Goal: Information Seeking & Learning: Learn about a topic

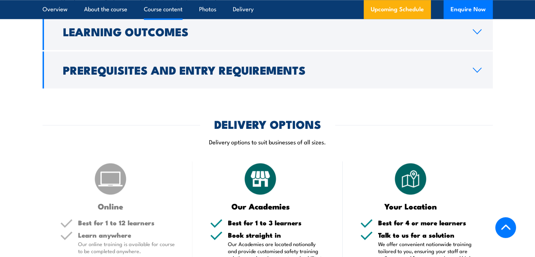
scroll to position [738, 0]
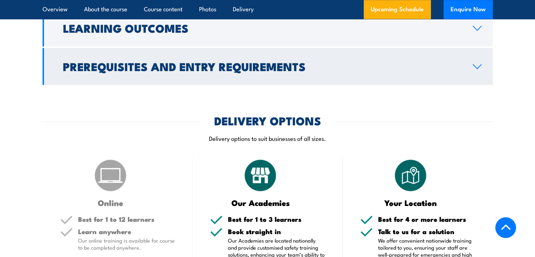
click at [168, 61] on h2 "Prerequisites and Entry Requirements" at bounding box center [262, 66] width 398 height 10
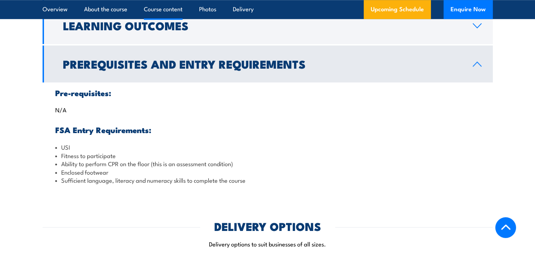
scroll to position [610, 0]
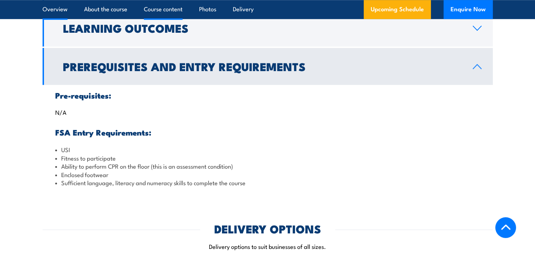
click at [51, 9] on link "Overview" at bounding box center [55, 9] width 25 height 19
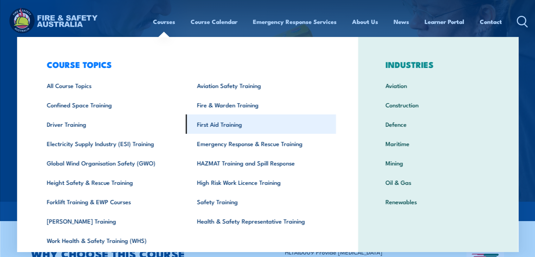
click at [213, 124] on link "First Aid Training" at bounding box center [261, 123] width 150 height 19
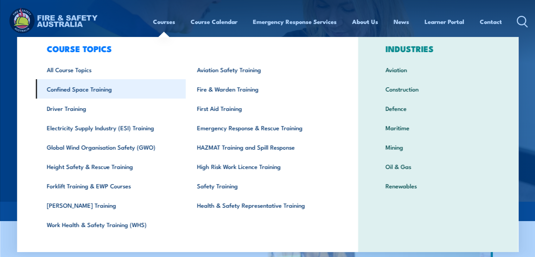
scroll to position [25, 0]
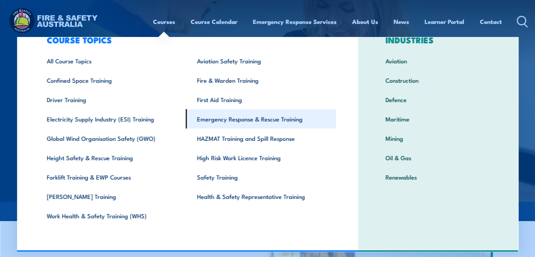
click at [211, 117] on link "Emergency Response & Rescue Training" at bounding box center [261, 118] width 150 height 19
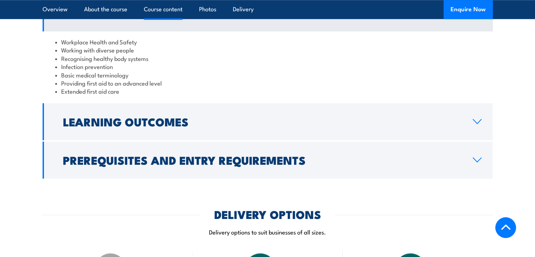
scroll to position [668, 0]
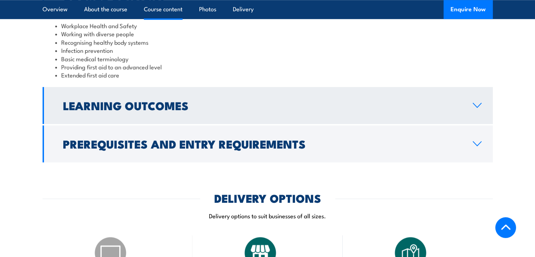
click at [148, 110] on h2 "Learning Outcomes" at bounding box center [262, 105] width 398 height 10
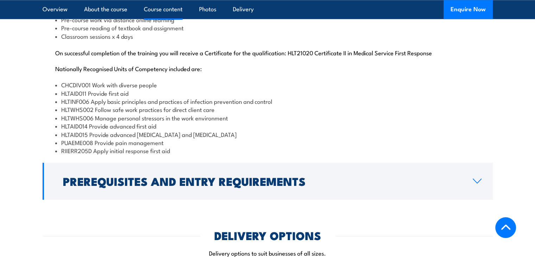
scroll to position [738, 0]
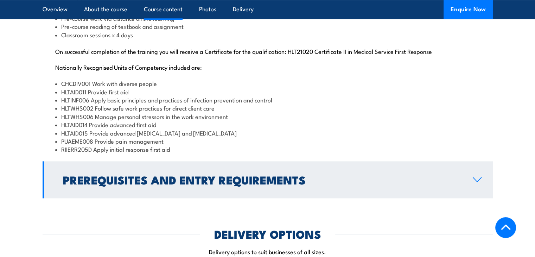
click at [92, 184] on h2 "Prerequisites and Entry Requirements" at bounding box center [262, 179] width 398 height 10
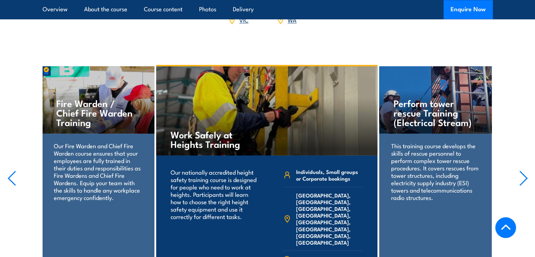
scroll to position [1160, 0]
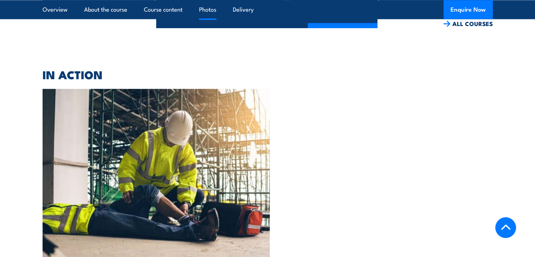
scroll to position [1512, 0]
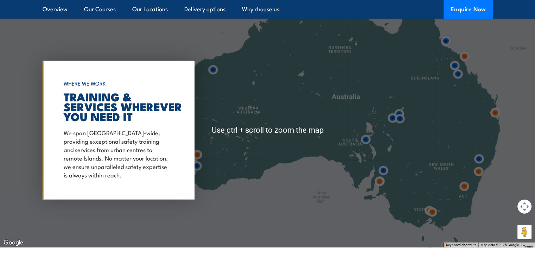
scroll to position [1652, 0]
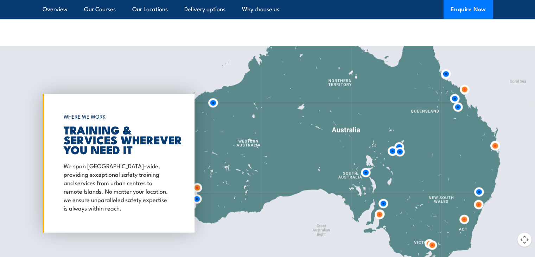
click at [494, 146] on img at bounding box center [494, 145] width 13 height 13
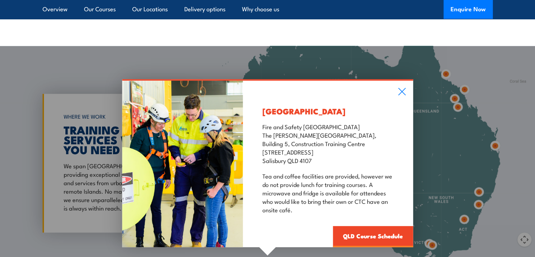
scroll to position [1687, 0]
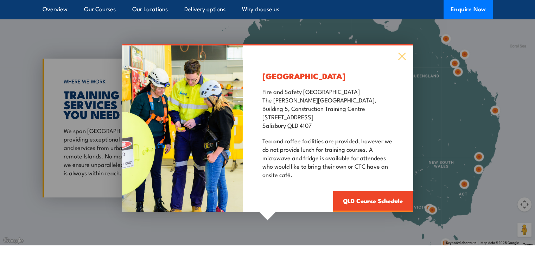
click at [403, 56] on icon at bounding box center [402, 57] width 8 height 8
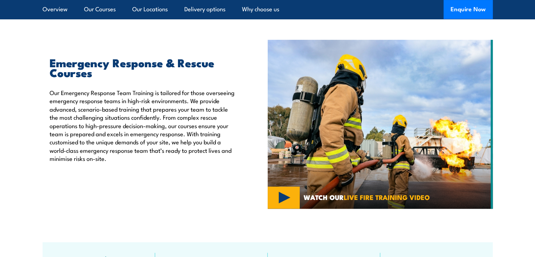
scroll to position [0, 0]
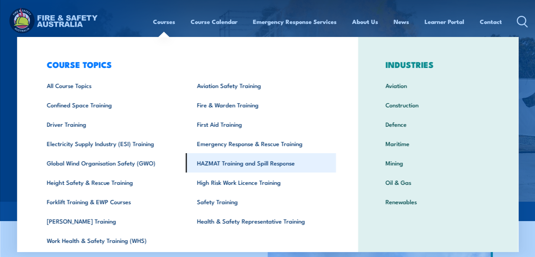
click at [224, 163] on link "HAZMAT Training and Spill Response" at bounding box center [261, 162] width 150 height 19
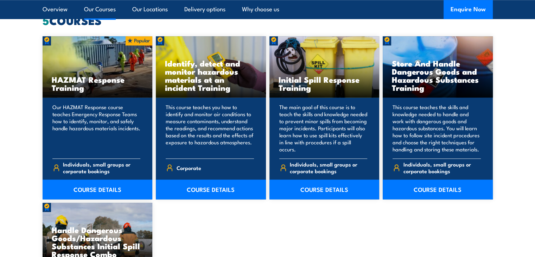
scroll to position [562, 0]
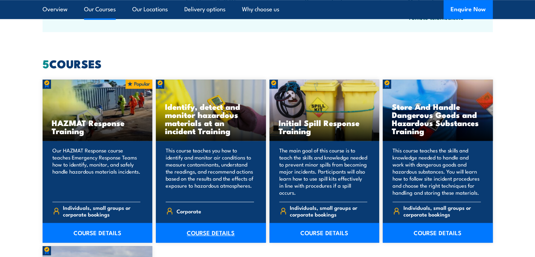
click at [204, 237] on link "COURSE DETAILS" at bounding box center [211, 233] width 110 height 20
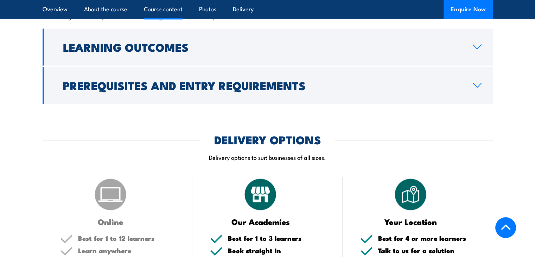
scroll to position [879, 0]
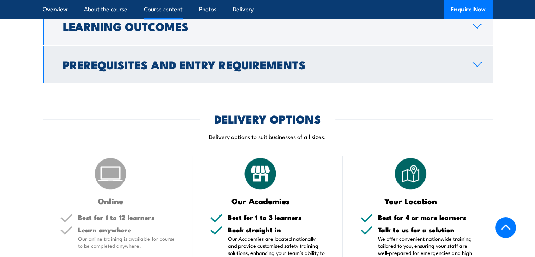
click at [155, 69] on h2 "Prerequisites and Entry Requirements" at bounding box center [262, 64] width 398 height 10
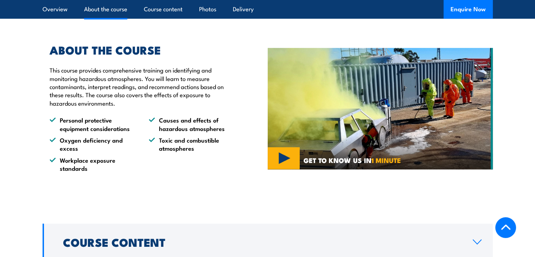
scroll to position [529, 0]
